Goal: Consume media (video, audio)

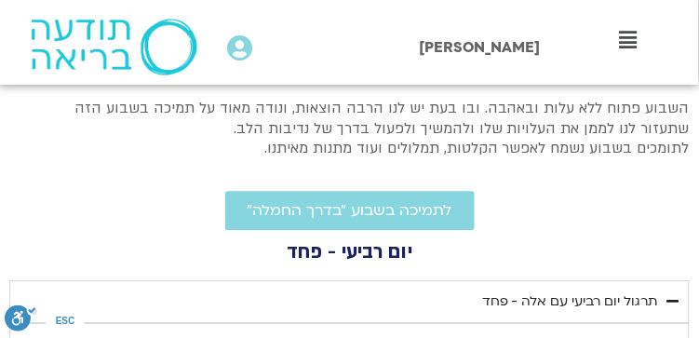
scroll to position [604, 0]
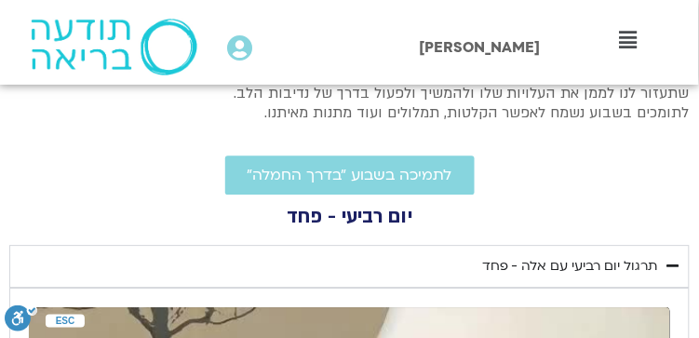
scroll to position [765, 0]
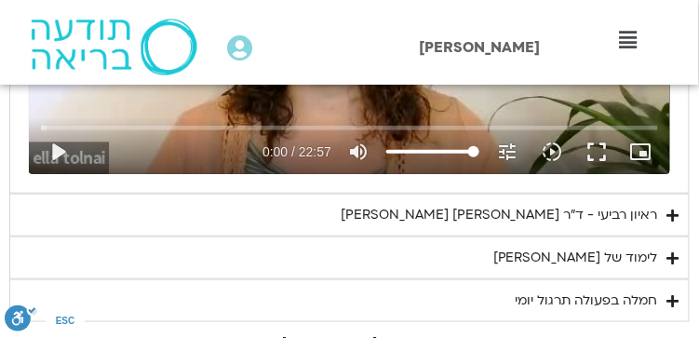
scroll to position [1137, 0]
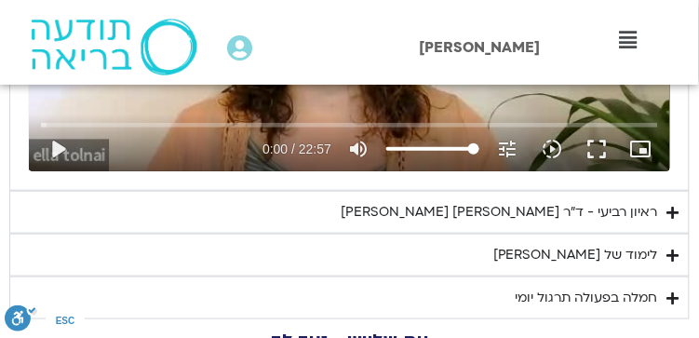
click at [671, 209] on icon "Accordion. Open links with Enter or Space, close with Escape, and navigate with…" at bounding box center [673, 213] width 12 height 14
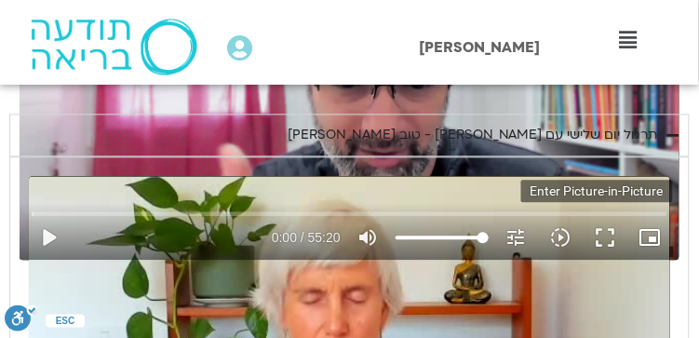
scroll to position [1571, 0]
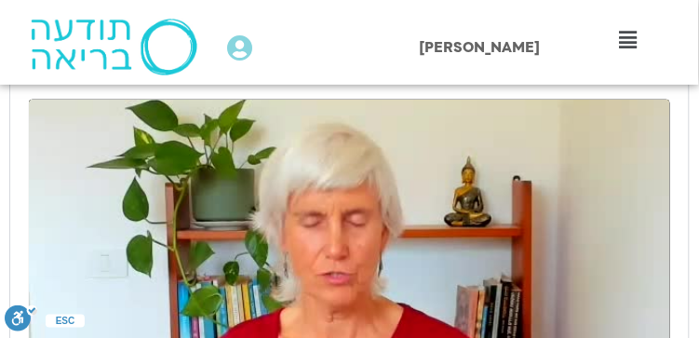
scroll to position [3183, 0]
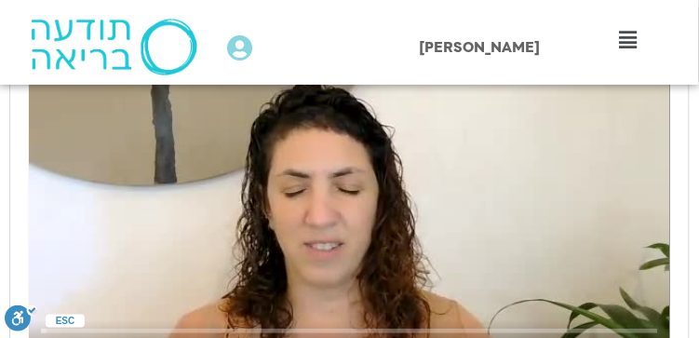
scroll to position [991, 0]
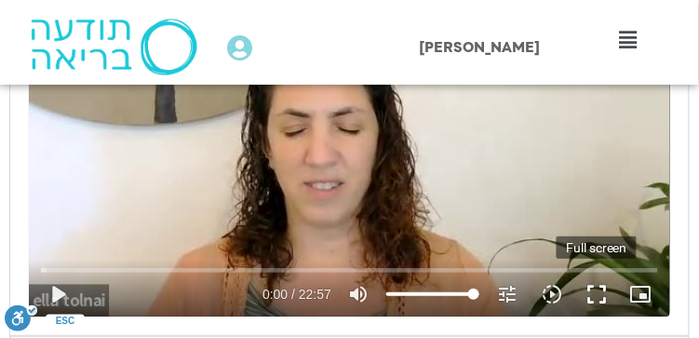
click at [594, 288] on button "fullscreen" at bounding box center [596, 294] width 45 height 45
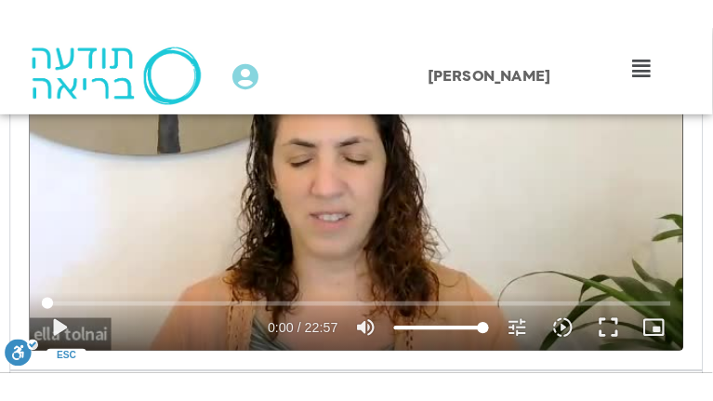
scroll to position [992, 0]
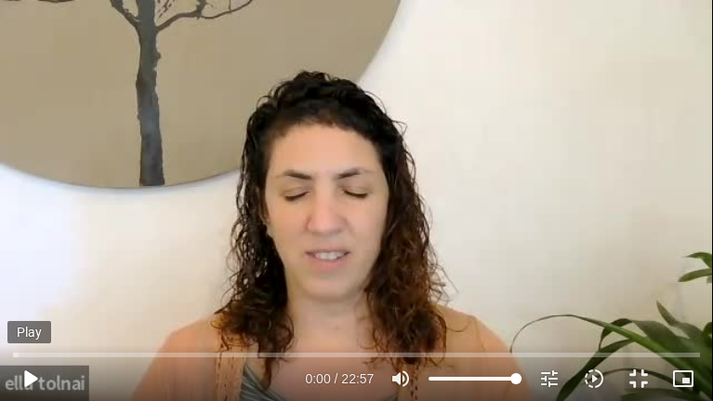
click at [24, 337] on button "play_arrow" at bounding box center [29, 378] width 45 height 45
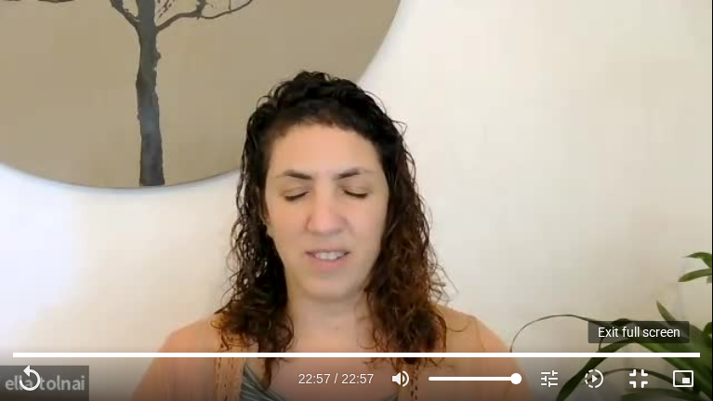
click at [638, 337] on button "fullscreen_exit" at bounding box center [639, 378] width 45 height 45
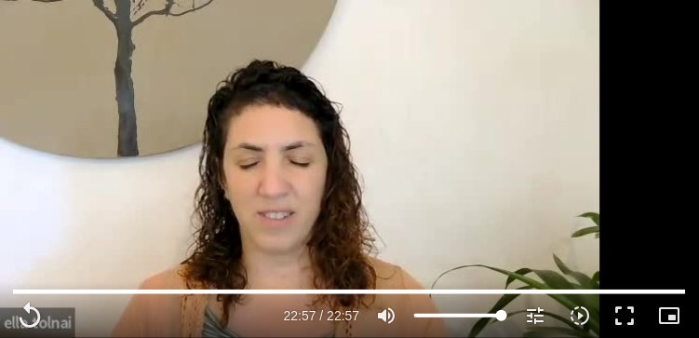
scroll to position [744, 0]
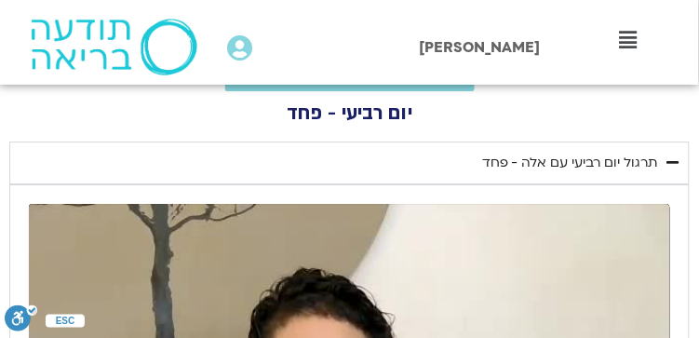
drag, startPoint x: 475, startPoint y: 157, endPoint x: 590, endPoint y: 155, distance: 114.4
click at [648, 165] on summary "תרגול יום רביעי עם אלה - פחד" at bounding box center [349, 162] width 680 height 43
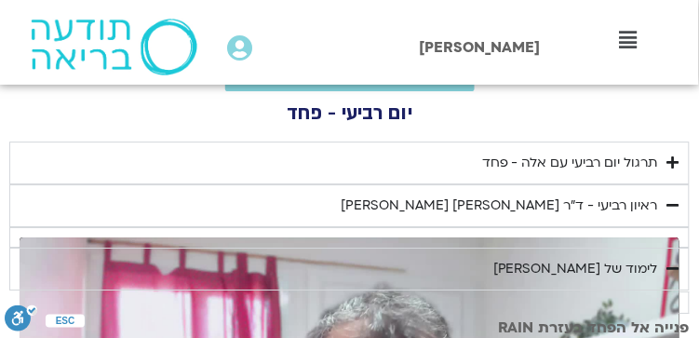
drag, startPoint x: 590, startPoint y: 155, endPoint x: 559, endPoint y: 159, distance: 30.9
click at [559, 159] on div "תרגול יום רביעי עם אלה - פחד" at bounding box center [570, 163] width 176 height 22
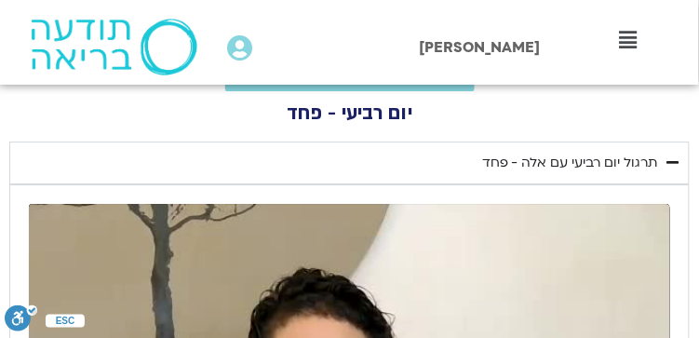
click at [522, 163] on div "תרגול יום רביעי עם אלה - פחד" at bounding box center [570, 163] width 176 height 22
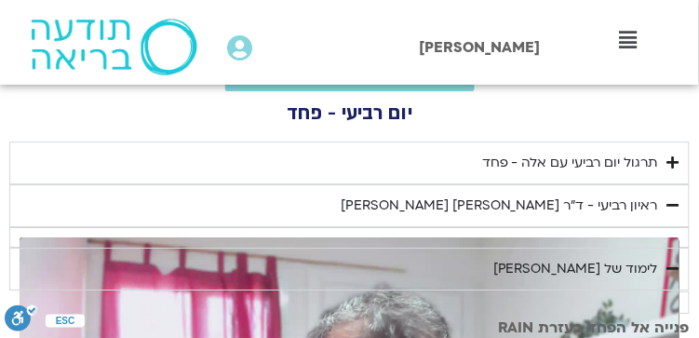
click at [470, 156] on summary "תרגול יום רביעי עם אלה - פחד" at bounding box center [349, 162] width 680 height 43
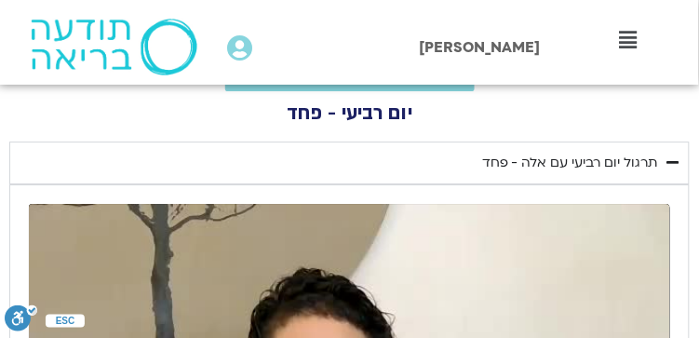
click at [486, 161] on div "תרגול יום רביעי עם אלה - פחד" at bounding box center [570, 163] width 176 height 22
click at [459, 119] on h2 "יום רביעי - פחד" at bounding box center [349, 113] width 680 height 17
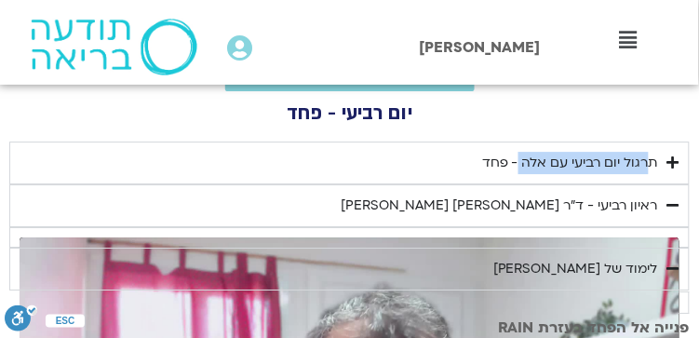
drag, startPoint x: 658, startPoint y: 159, endPoint x: 523, endPoint y: 163, distance: 134.9
click at [523, 163] on div "תרגול יום רביעי עם אלה - פחד" at bounding box center [570, 163] width 176 height 22
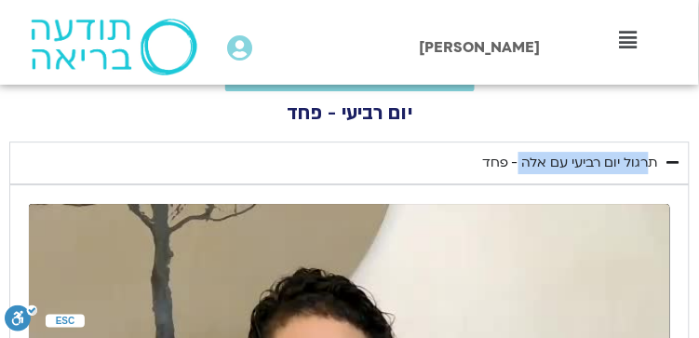
copy div "תרגול יום רביעי עם אלה"
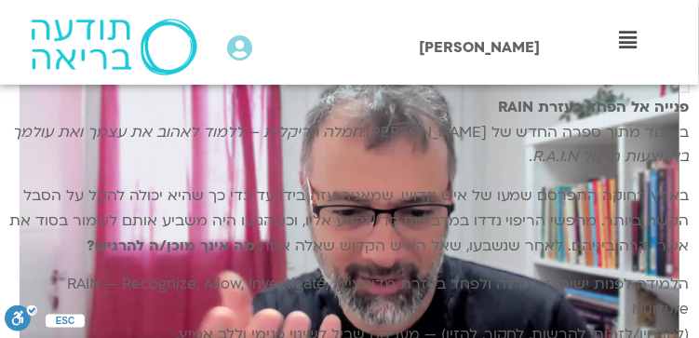
scroll to position [1488, 0]
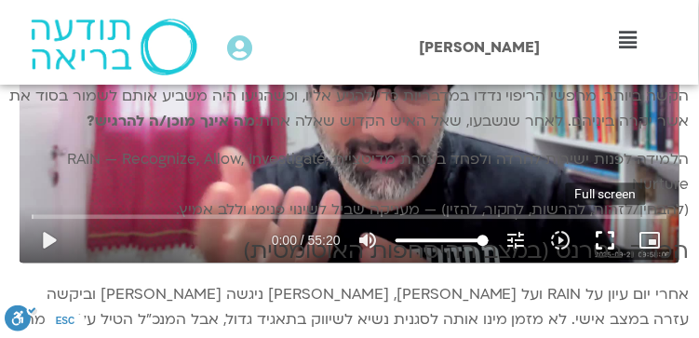
click at [603, 236] on button "fullscreen" at bounding box center [605, 241] width 45 height 45
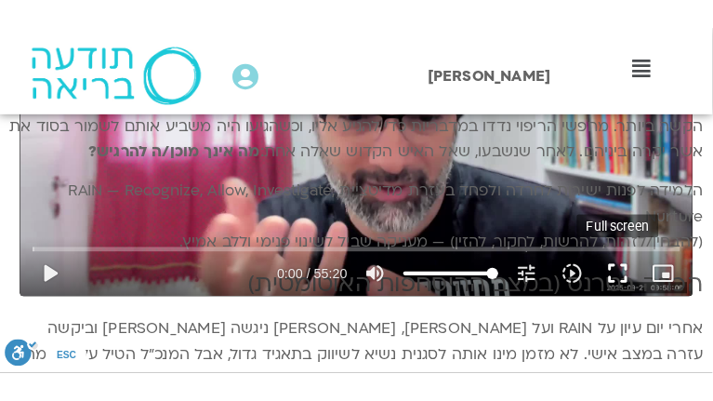
scroll to position [1497, 0]
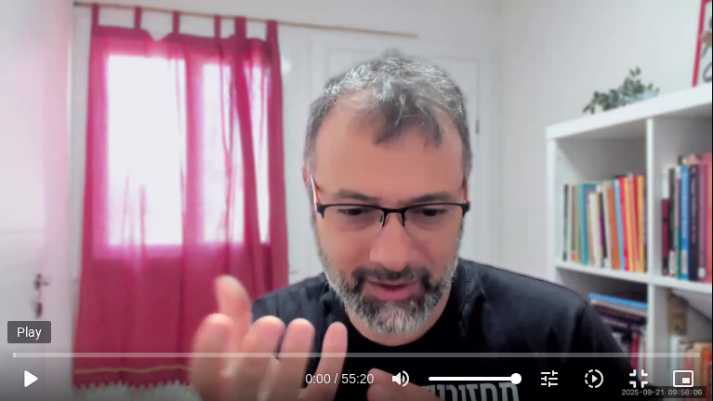
click at [27, 337] on button "play_arrow" at bounding box center [29, 378] width 45 height 45
type input "1377.76"
type input "0.137401"
type input "1377.76"
type input "0.375292"
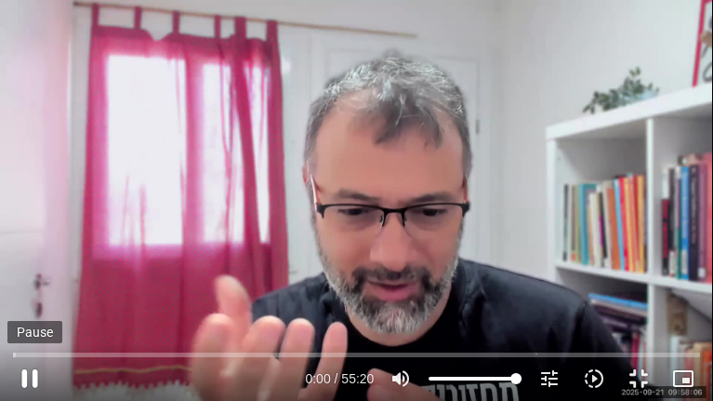
type input "1377.76"
type input "0.501899"
type input "1377.76"
type input "0.640692"
type input "1377.76"
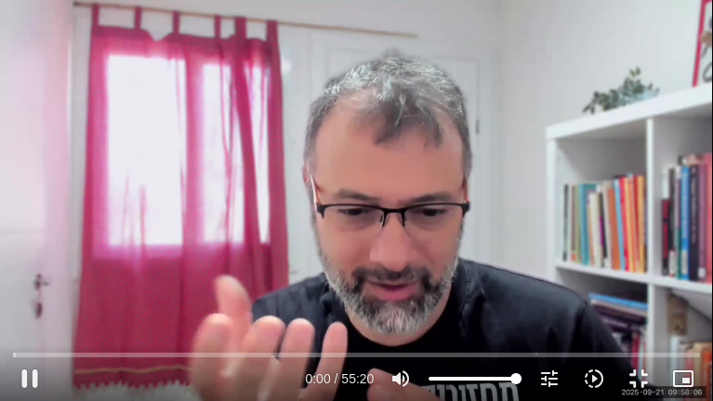
type input "0.783453"
type input "1377.76"
type input "0.953128"
type input "1377.76"
type input "1.088529"
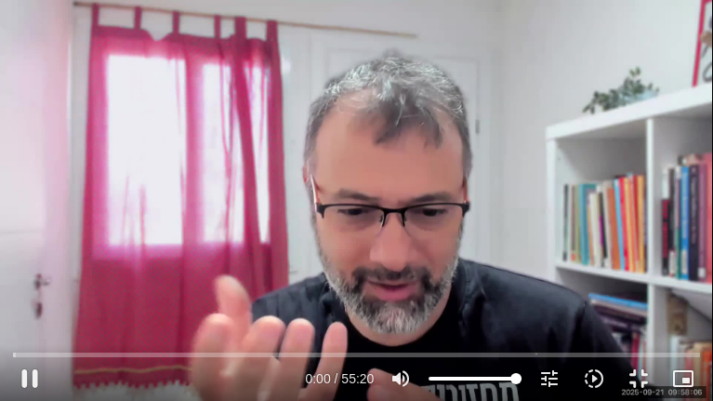
type input "1377.76"
type input "1.230017"
type input "1377.76"
type input "1.356984"
type input "1377.76"
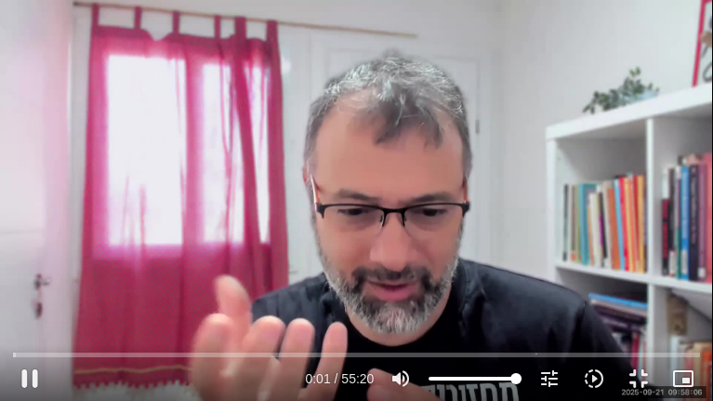
type input "1.518967"
type input "1377.76"
type input "1.645105"
type input "1377.76"
type input "1.772378"
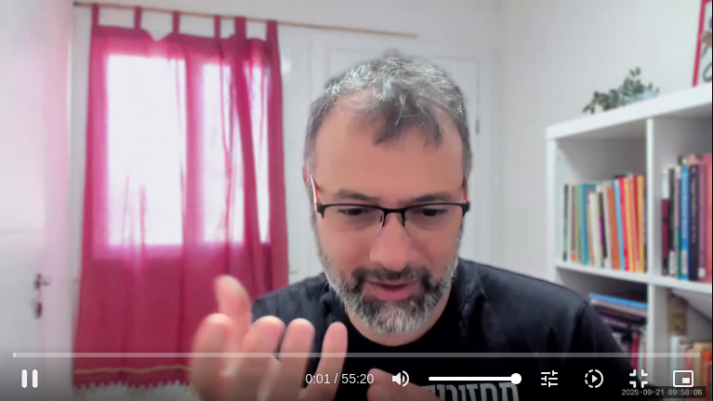
type input "1377.76"
type input "1.924224"
type input "1377.76"
type input "2.069548"
type input "1377.76"
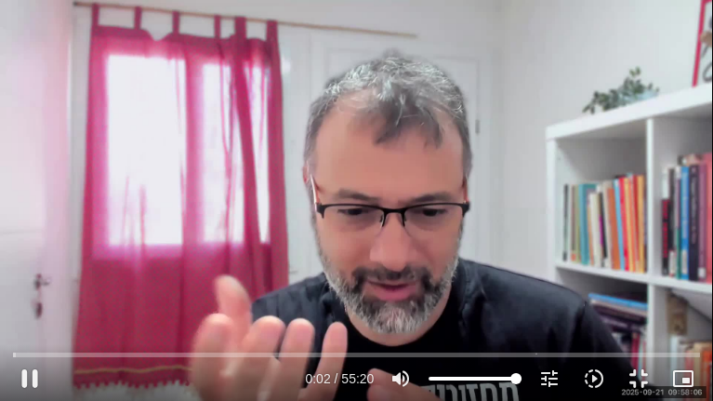
type input "2.233002"
type input "1377.76"
type input "2.35929"
type input "1377.76"
type input "2.509846"
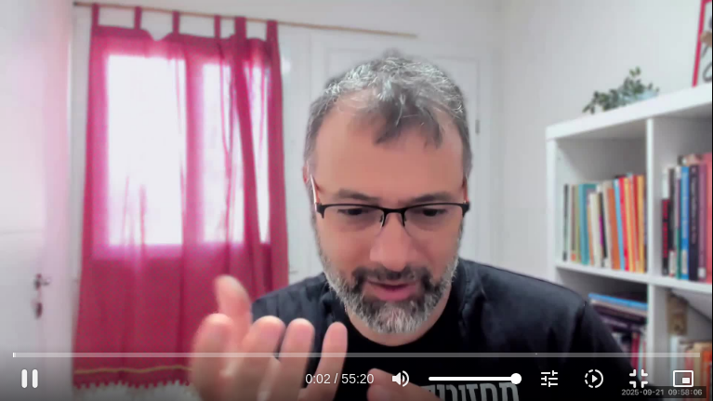
type input "1377.76"
type input "2.642628"
type input "1377.76"
type input "2.790299"
type input "1377.76"
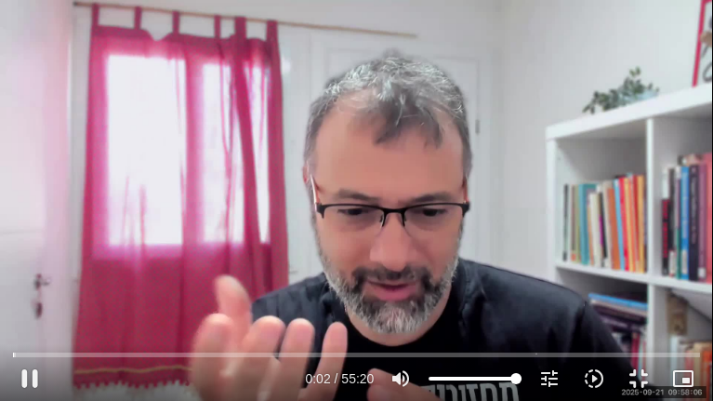
type input "2.940278"
type input "1377.76"
type input "3.127536"
type input "1377.76"
type input "3.256755"
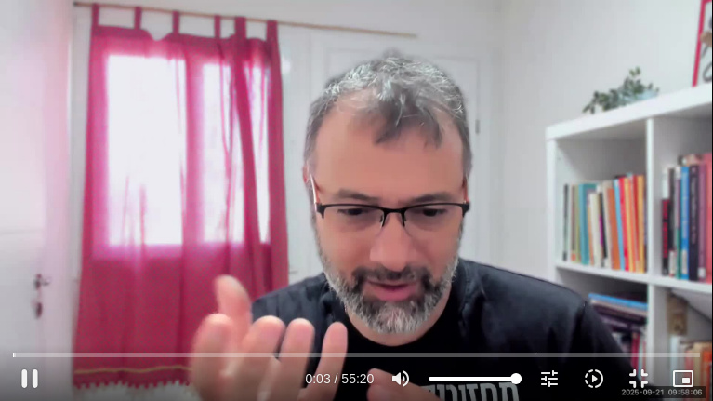
type input "1377.76"
type input "3.420699"
type input "1377.76"
type input "3.561565"
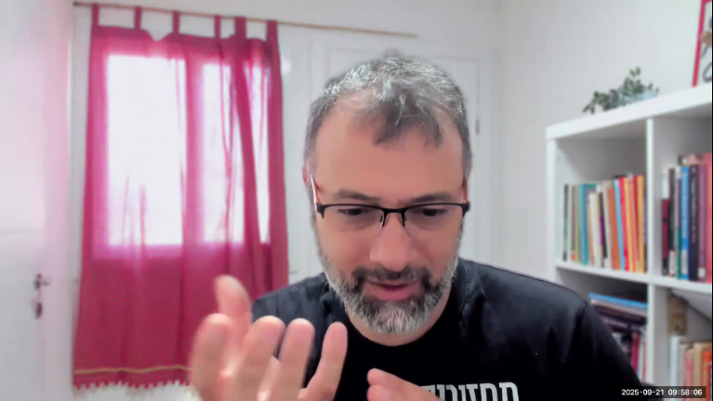
type input "1377.76"
